Goal: Find specific page/section: Find specific page/section

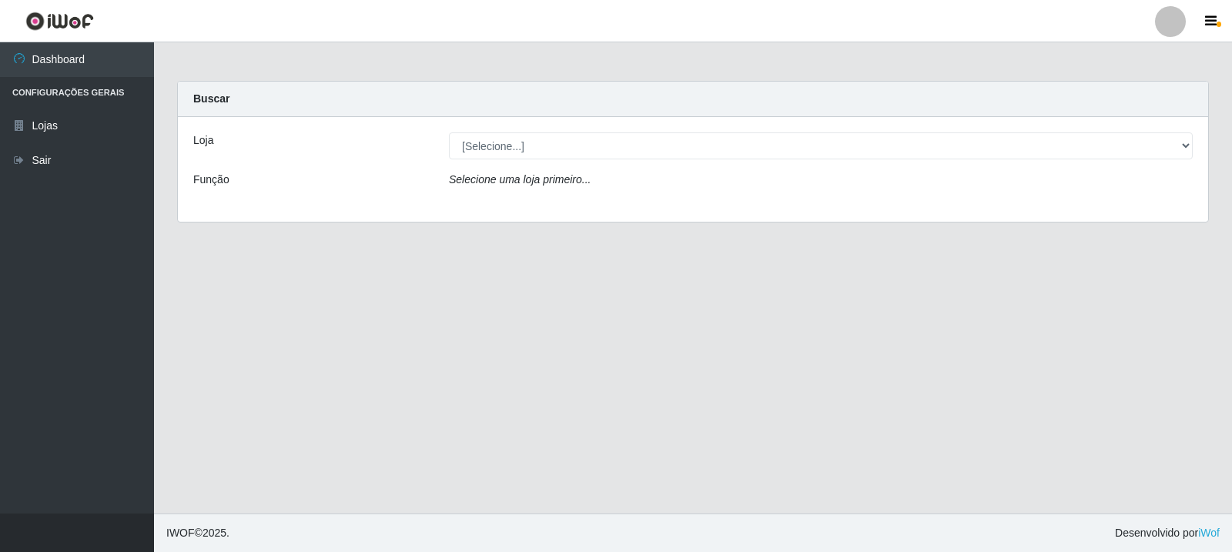
click at [436, 536] on footer "IWOF © 2025 . Desenvolvido por iWof" at bounding box center [693, 532] width 1078 height 38
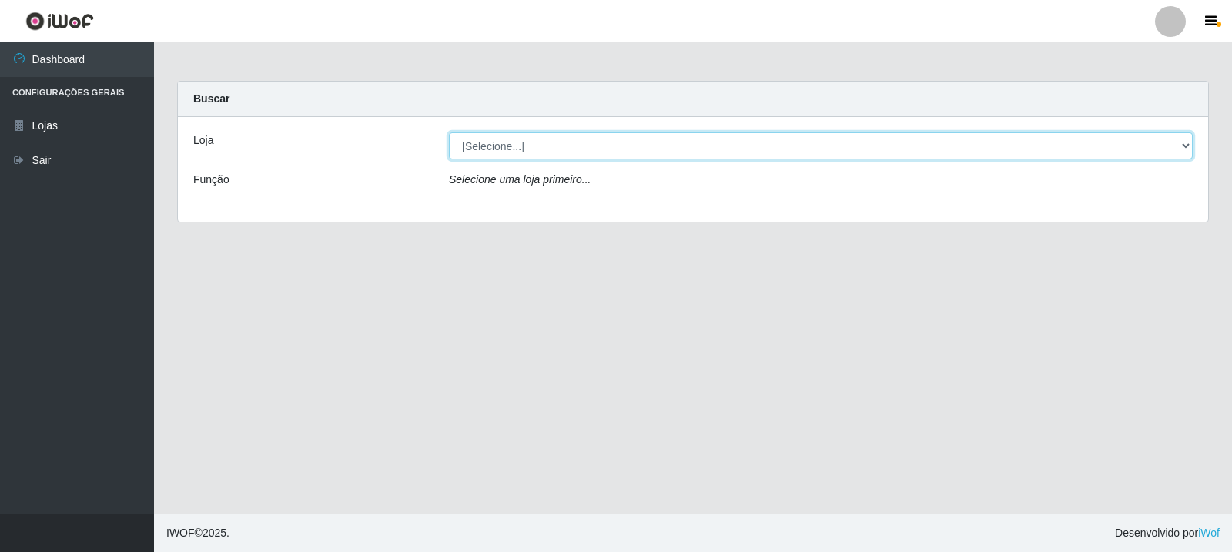
click at [833, 158] on select "[Selecione...] Rede Compras Supermercados - LOJA 3" at bounding box center [821, 145] width 744 height 27
select select "162"
click at [449, 132] on select "[Selecione...] Rede Compras Supermercados - LOJA 3" at bounding box center [821, 145] width 744 height 27
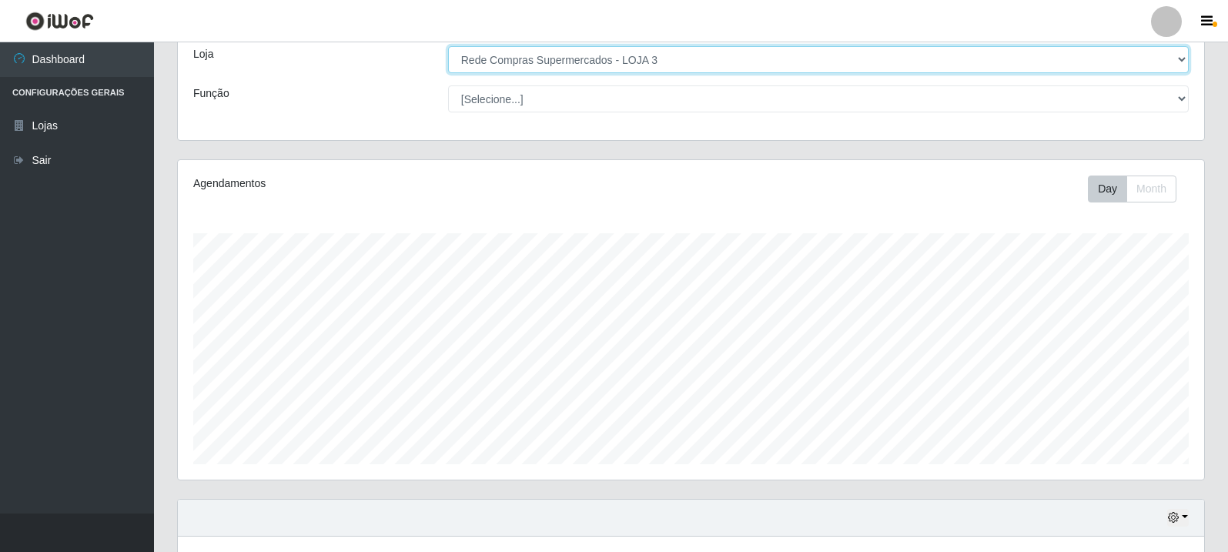
scroll to position [470, 0]
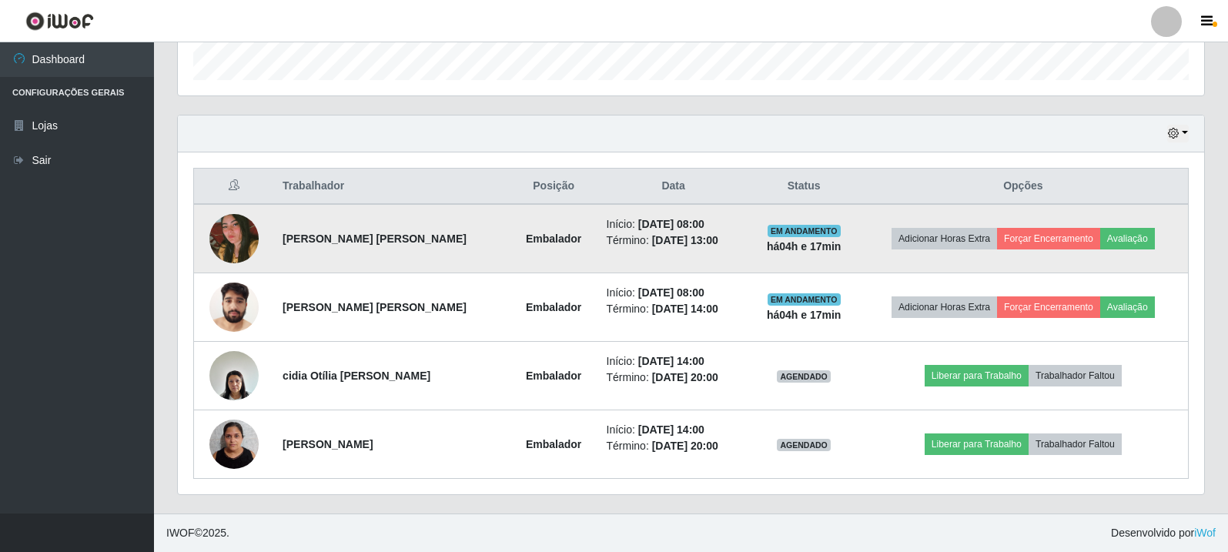
click at [244, 236] on img at bounding box center [233, 238] width 49 height 73
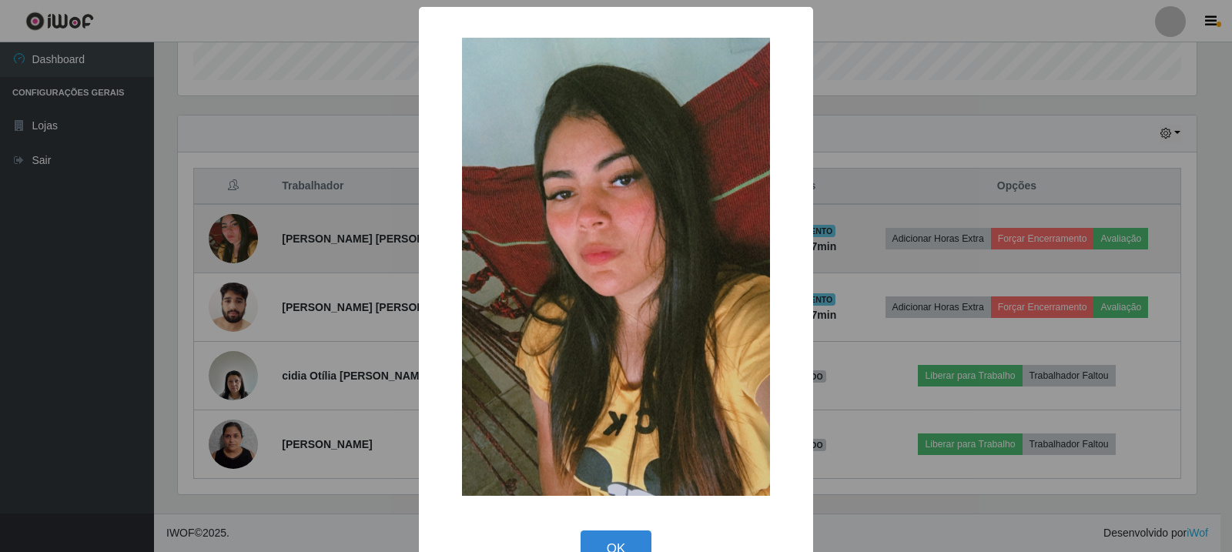
click at [244, 236] on div "× OK Cancel" at bounding box center [616, 276] width 1232 height 552
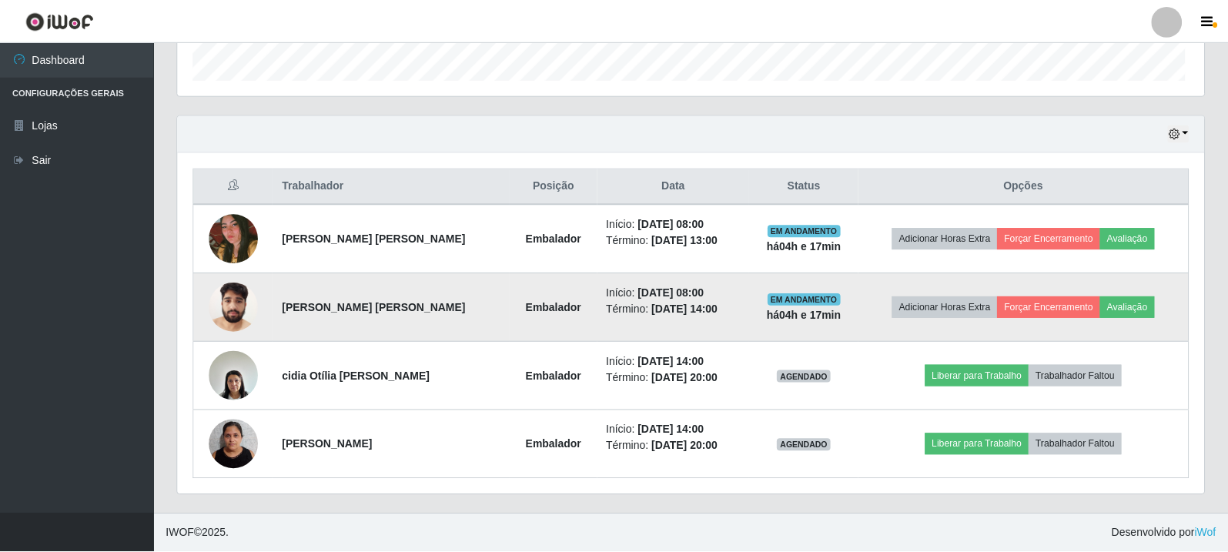
scroll to position [319, 1026]
click at [238, 317] on img at bounding box center [233, 306] width 49 height 65
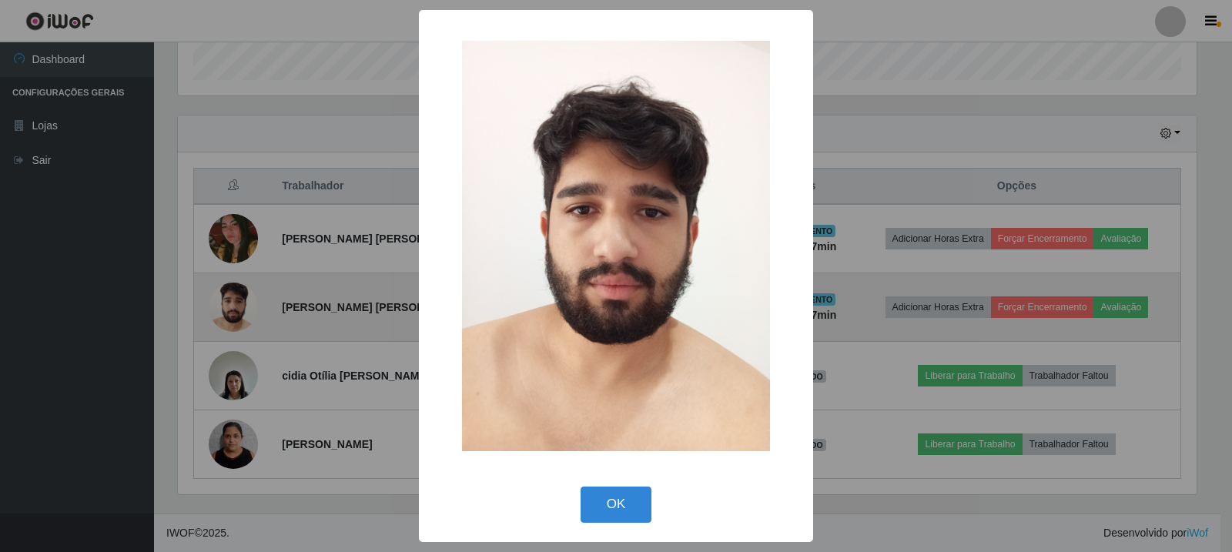
click at [238, 317] on div "× OK Cancel" at bounding box center [616, 276] width 1232 height 552
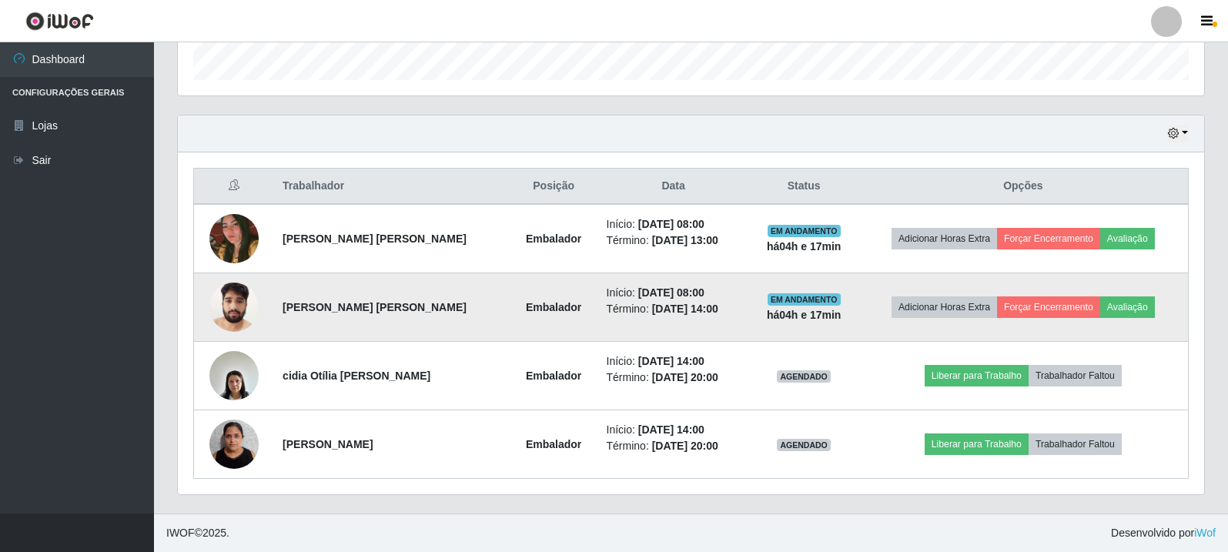
click at [238, 317] on img at bounding box center [233, 306] width 49 height 65
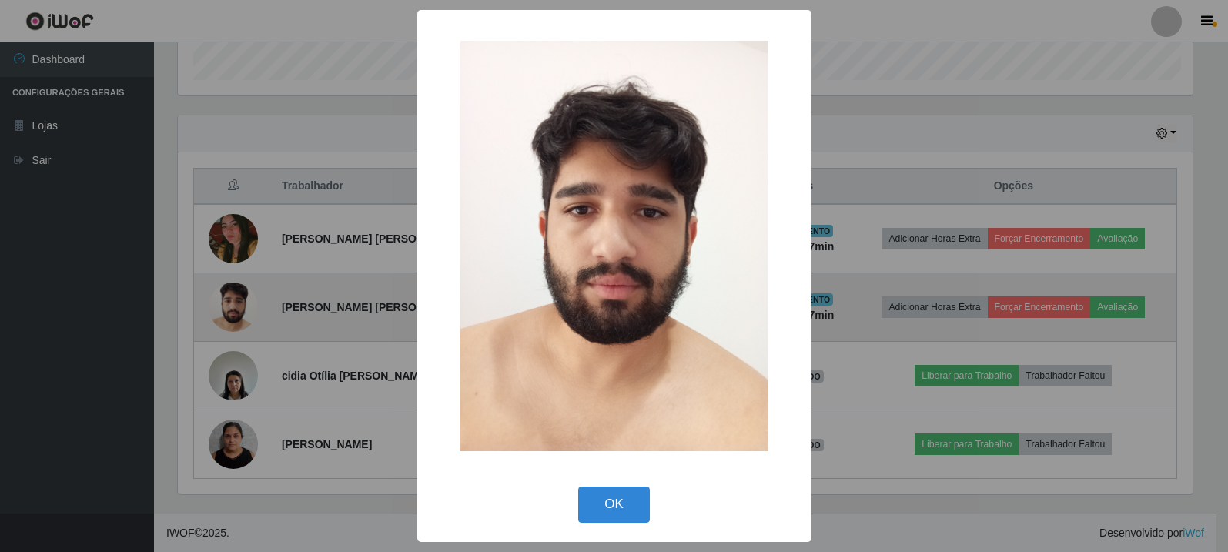
scroll to position [319, 1018]
click at [238, 317] on div "× OK Cancel" at bounding box center [616, 276] width 1232 height 552
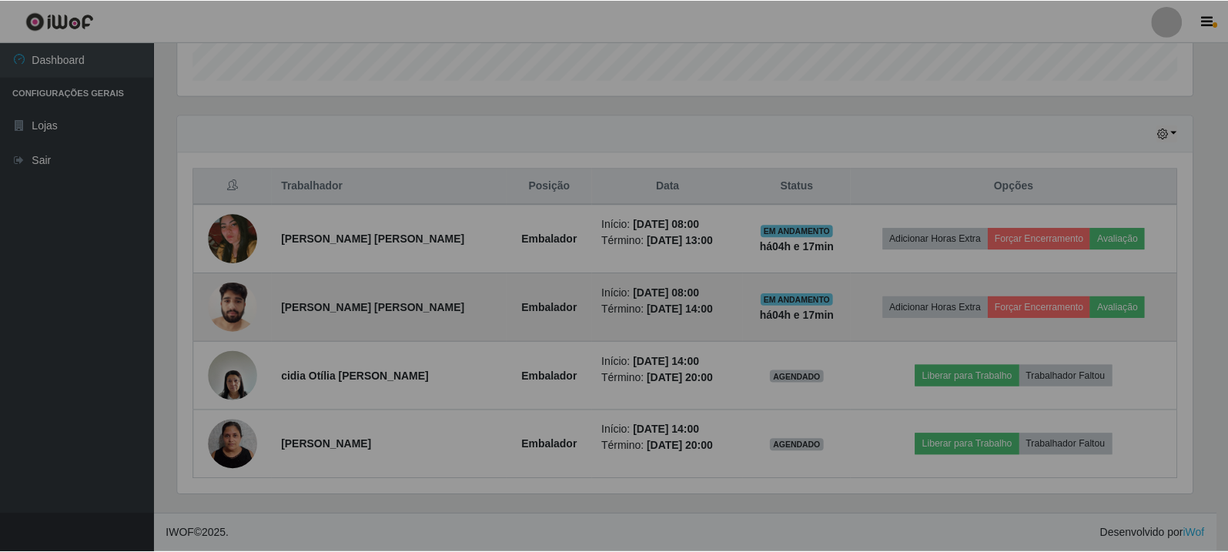
scroll to position [319, 1026]
